Goal: Find specific page/section: Find specific page/section

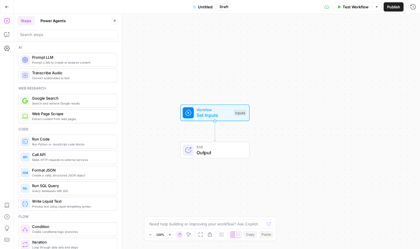
click at [10, 8] on button "Go Back" at bounding box center [7, 7] width 10 height 10
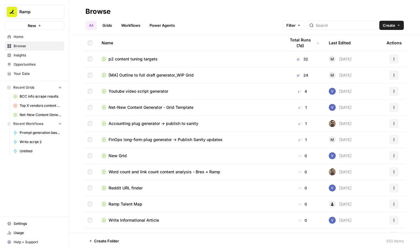
click at [136, 24] on link "Workflows" at bounding box center [131, 25] width 26 height 9
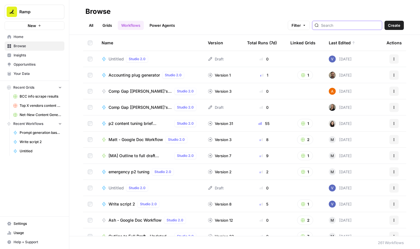
click at [348, 27] on input "search" at bounding box center [350, 25] width 59 height 6
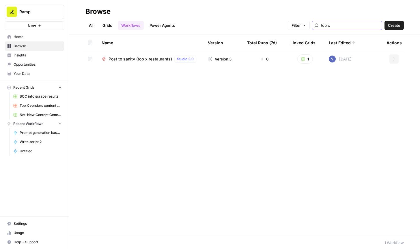
type input "top x"
click at [114, 25] on link "Grids" at bounding box center [107, 25] width 16 height 9
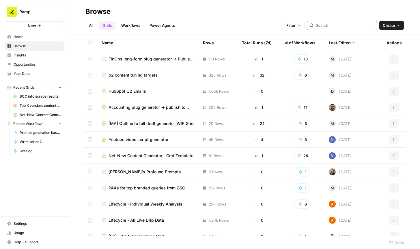
click at [337, 26] on input "search" at bounding box center [345, 25] width 59 height 6
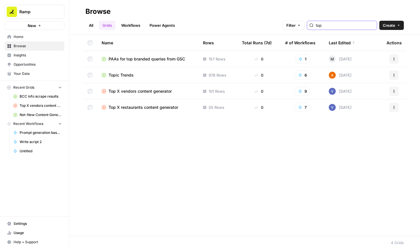
type input "top x"
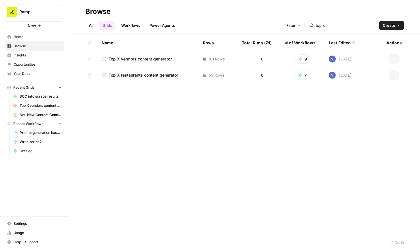
click at [153, 57] on span "Top X vendors content generator" at bounding box center [139, 59] width 63 height 6
